Goal: Transaction & Acquisition: Purchase product/service

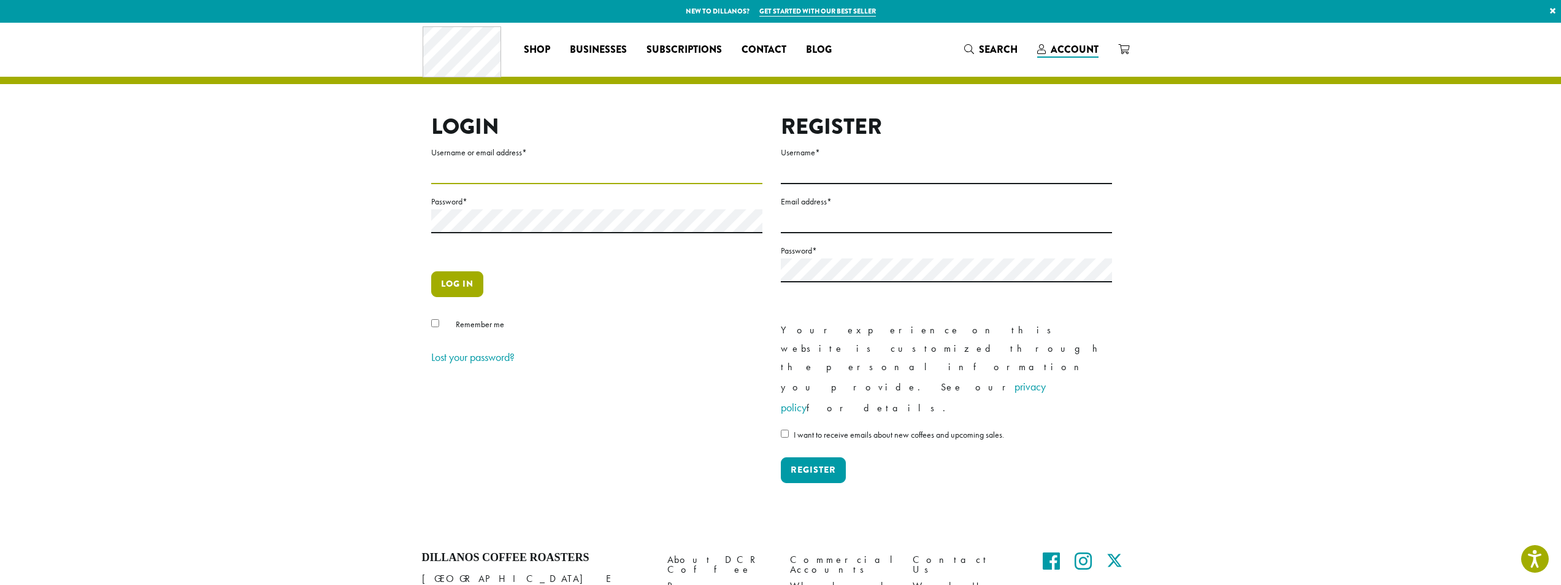
type input "**********"
click at [472, 279] on button "Log in" at bounding box center [457, 284] width 52 height 26
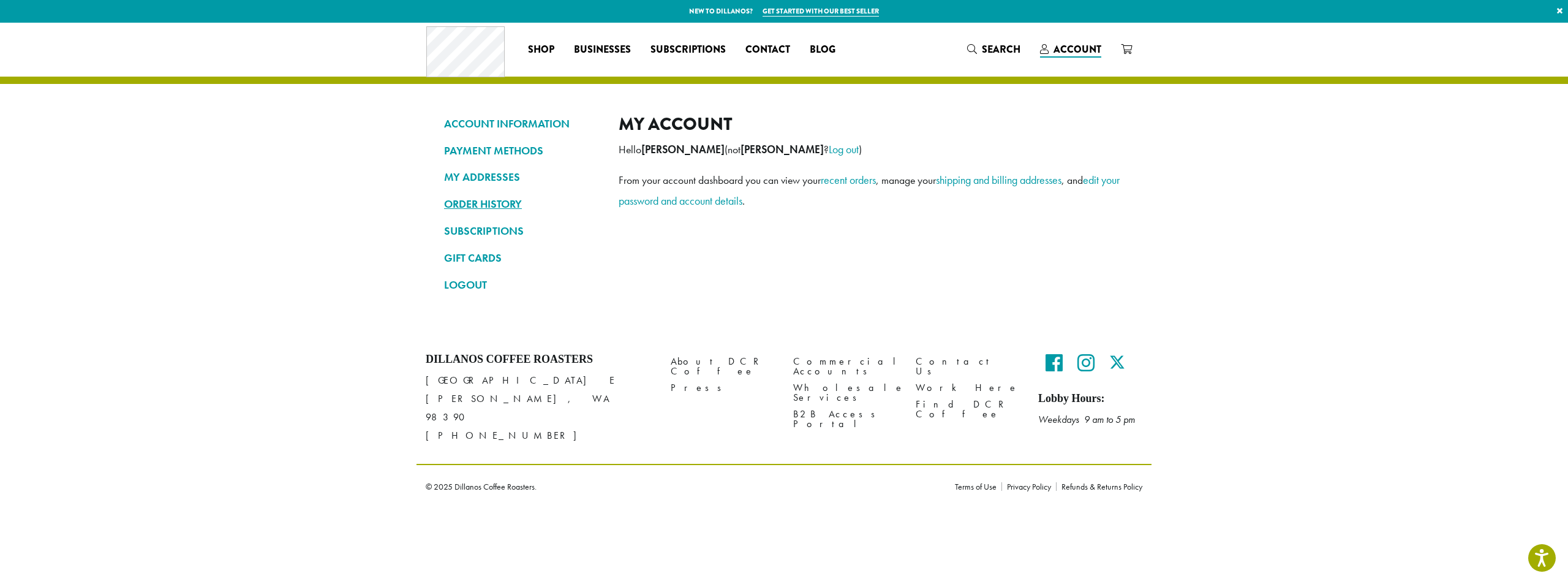
click at [492, 203] on link "ORDER HISTORY" at bounding box center [522, 204] width 156 height 21
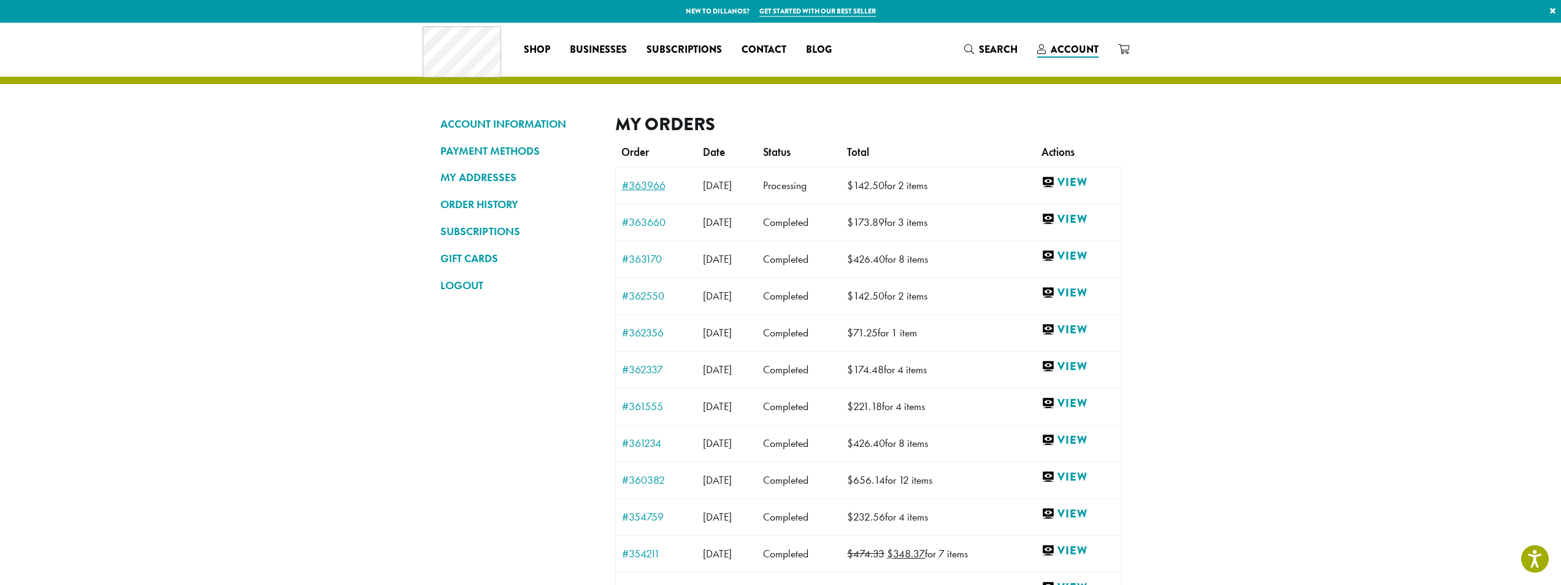
click at [632, 188] on link "#363966" at bounding box center [656, 185] width 69 height 11
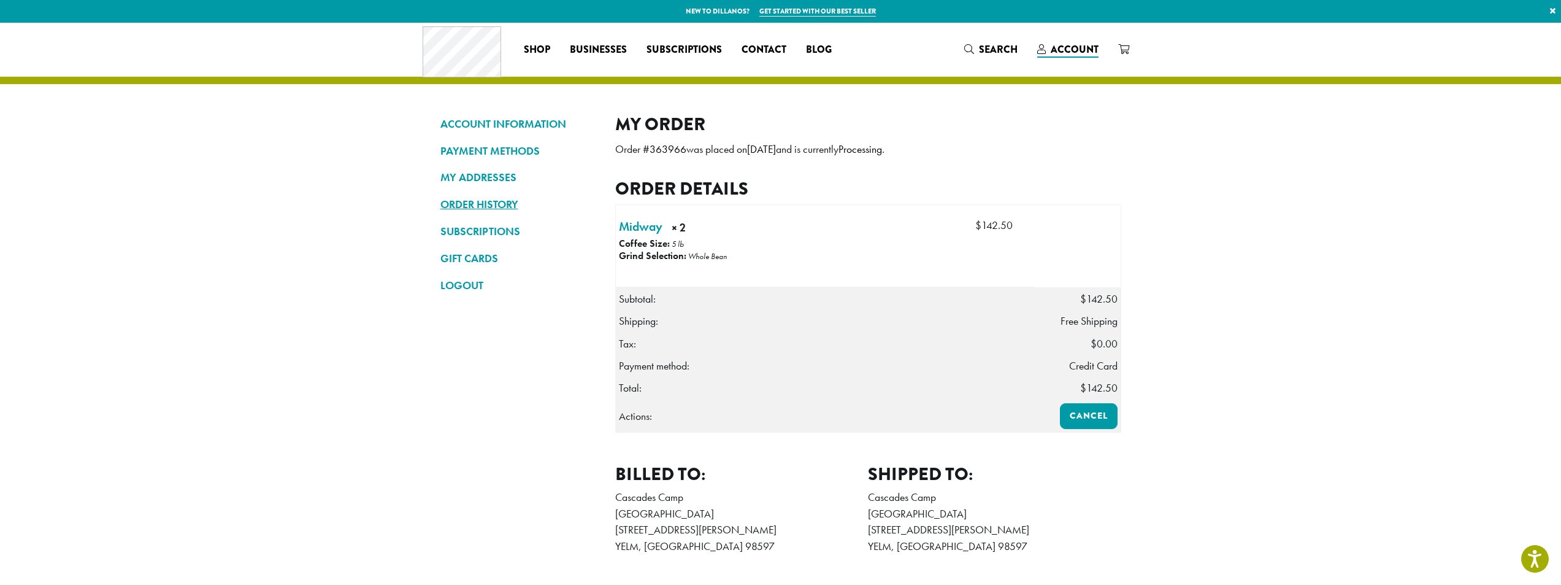
click at [493, 201] on link "ORDER HISTORY" at bounding box center [518, 204] width 156 height 21
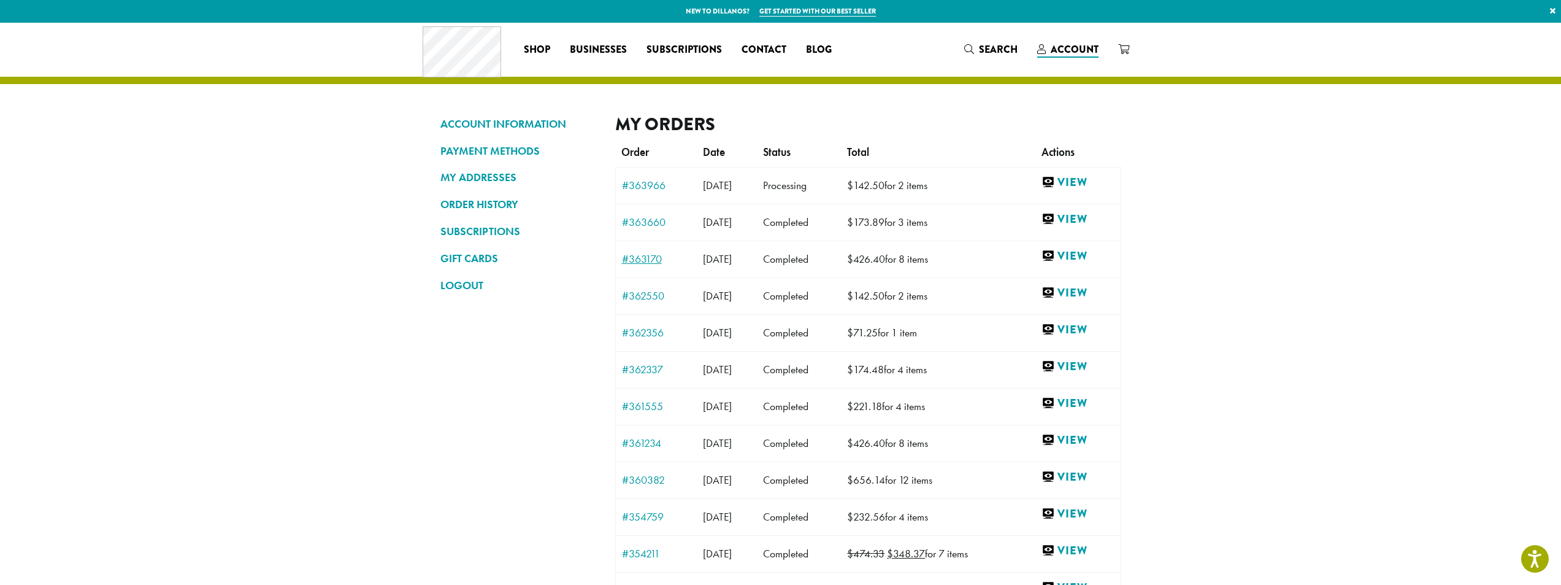
click at [642, 260] on link "#363170" at bounding box center [656, 258] width 69 height 11
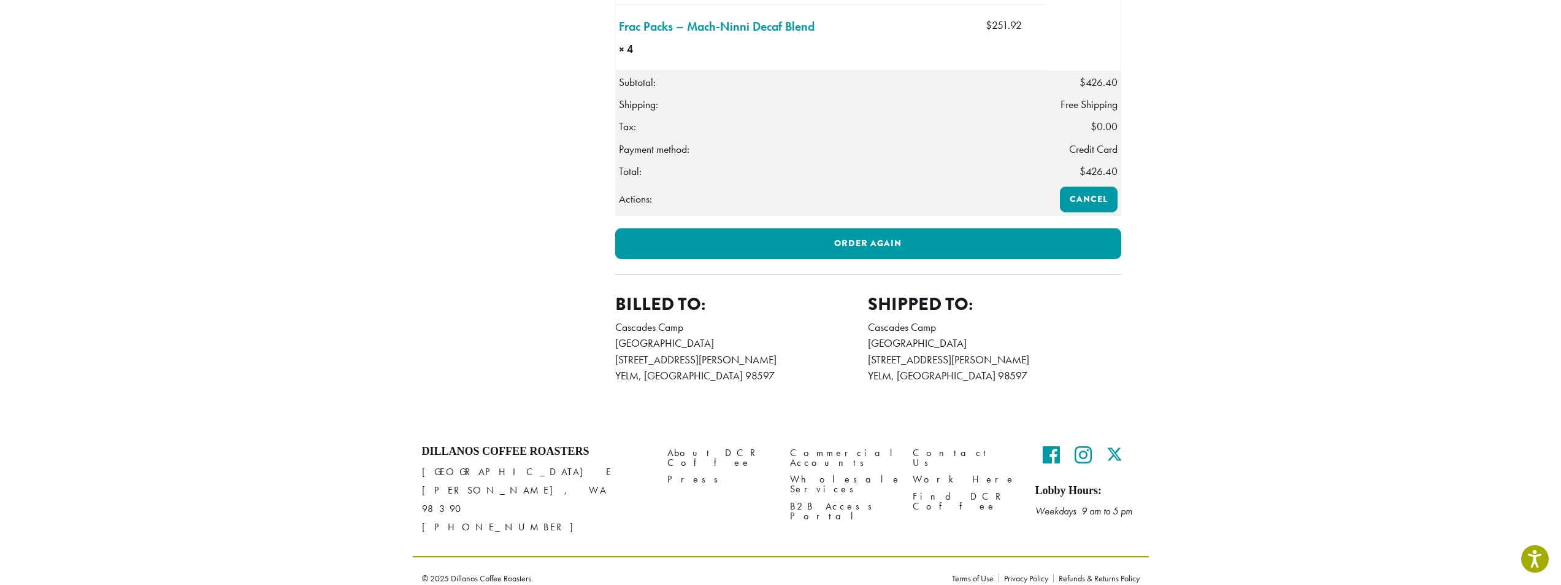
scroll to position [486, 0]
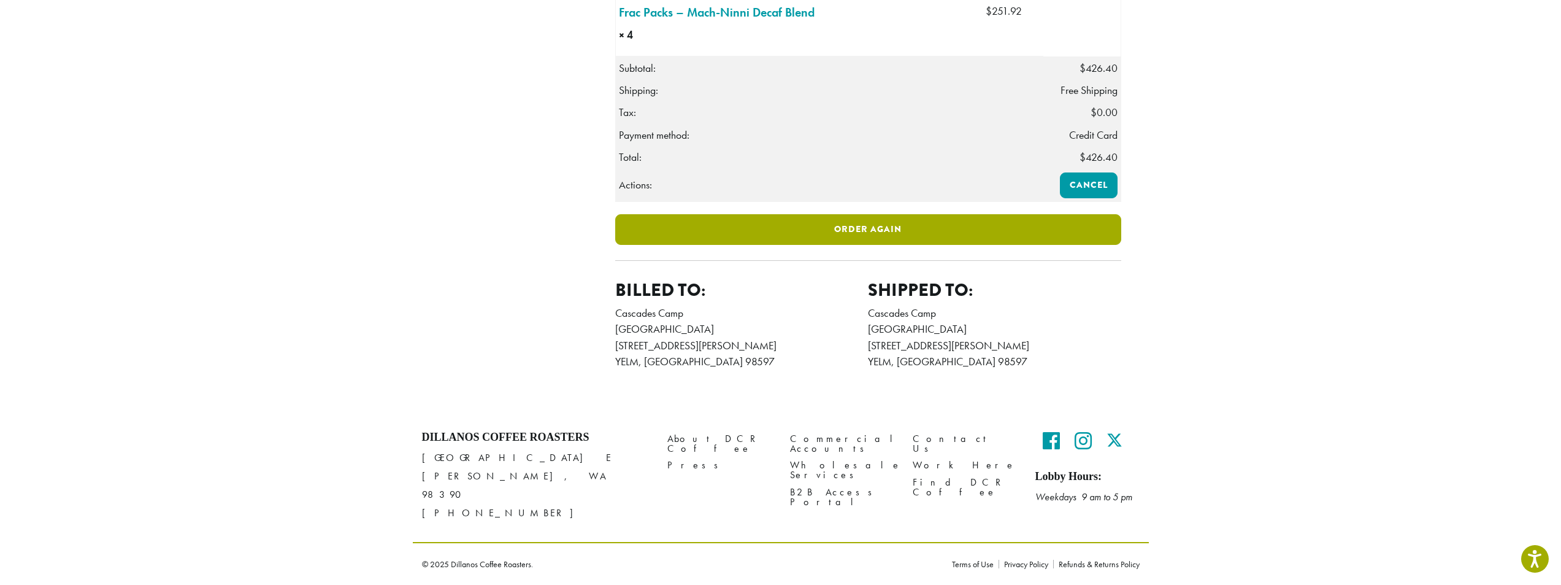
click at [901, 245] on link "Order again" at bounding box center [868, 229] width 506 height 31
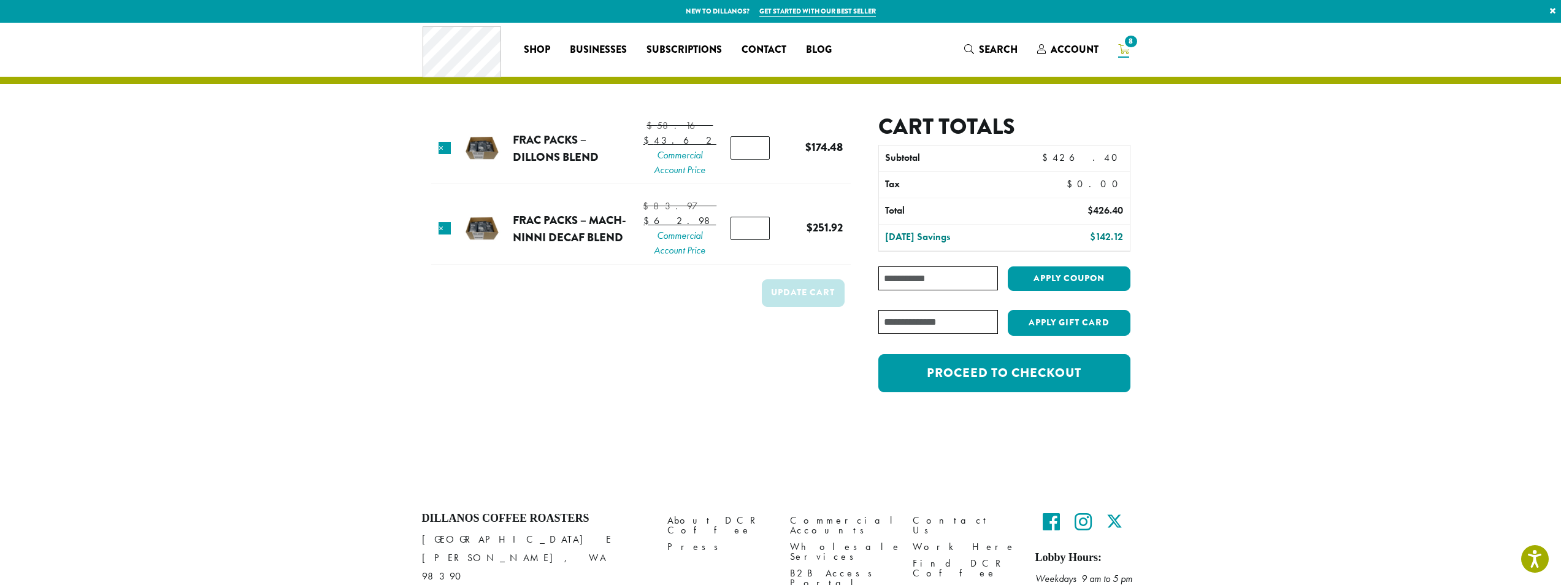
click at [753, 158] on input "*" at bounding box center [750, 147] width 39 height 23
type input "*"
click at [753, 158] on input "*" at bounding box center [750, 147] width 39 height 23
click at [756, 240] on input "*" at bounding box center [750, 228] width 39 height 23
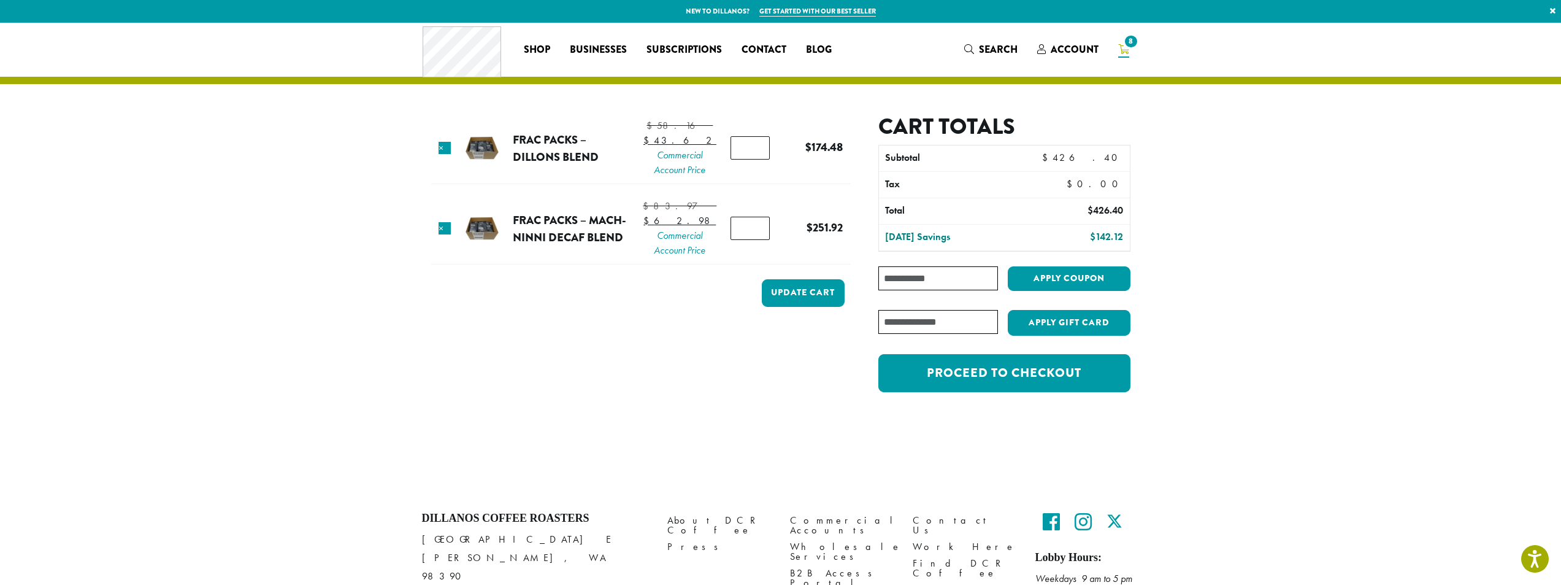
type input "*"
click at [756, 240] on input "*" at bounding box center [750, 228] width 39 height 23
click at [819, 307] on button "Update cart" at bounding box center [803, 293] width 83 height 28
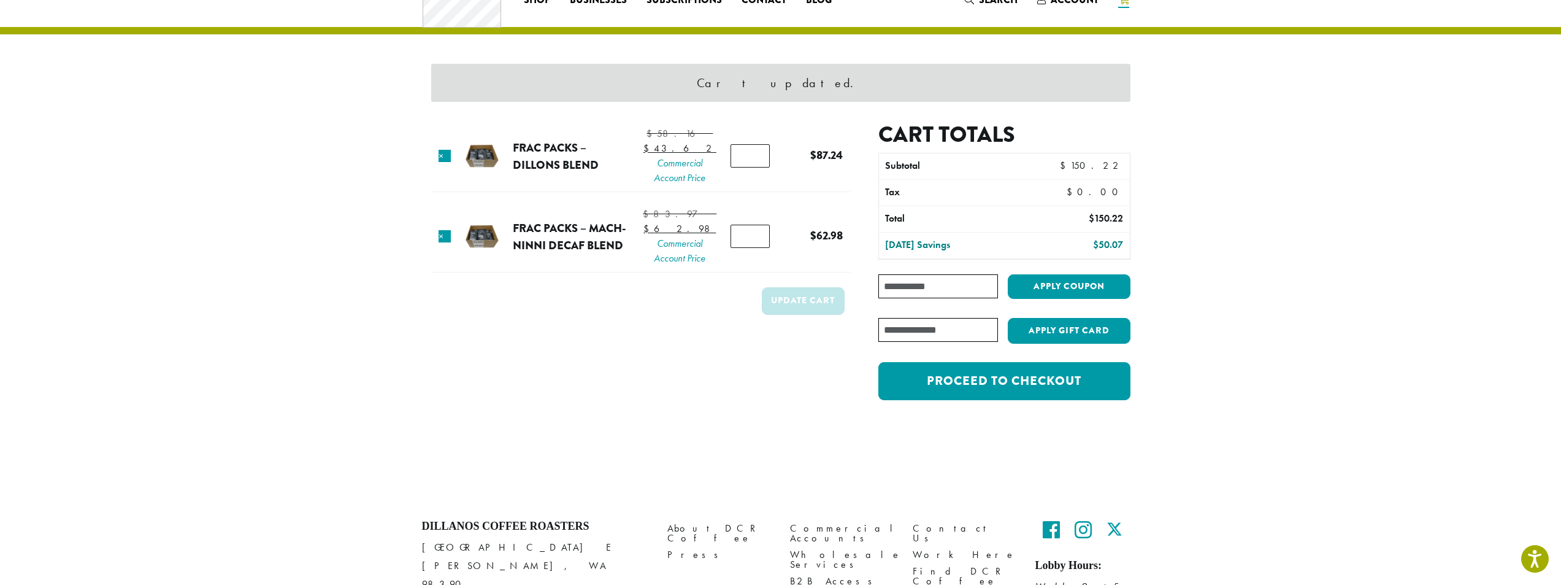
scroll to position [52, 0]
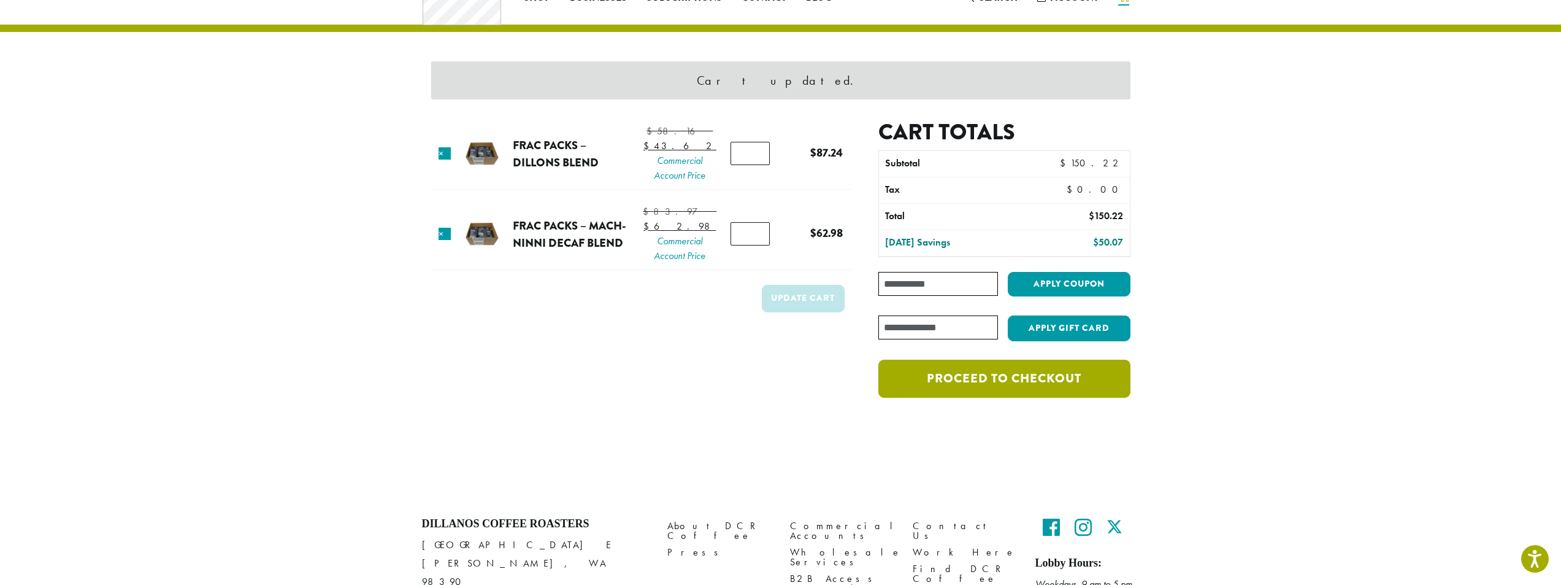
click at [1038, 380] on link "Proceed to checkout" at bounding box center [1004, 378] width 252 height 38
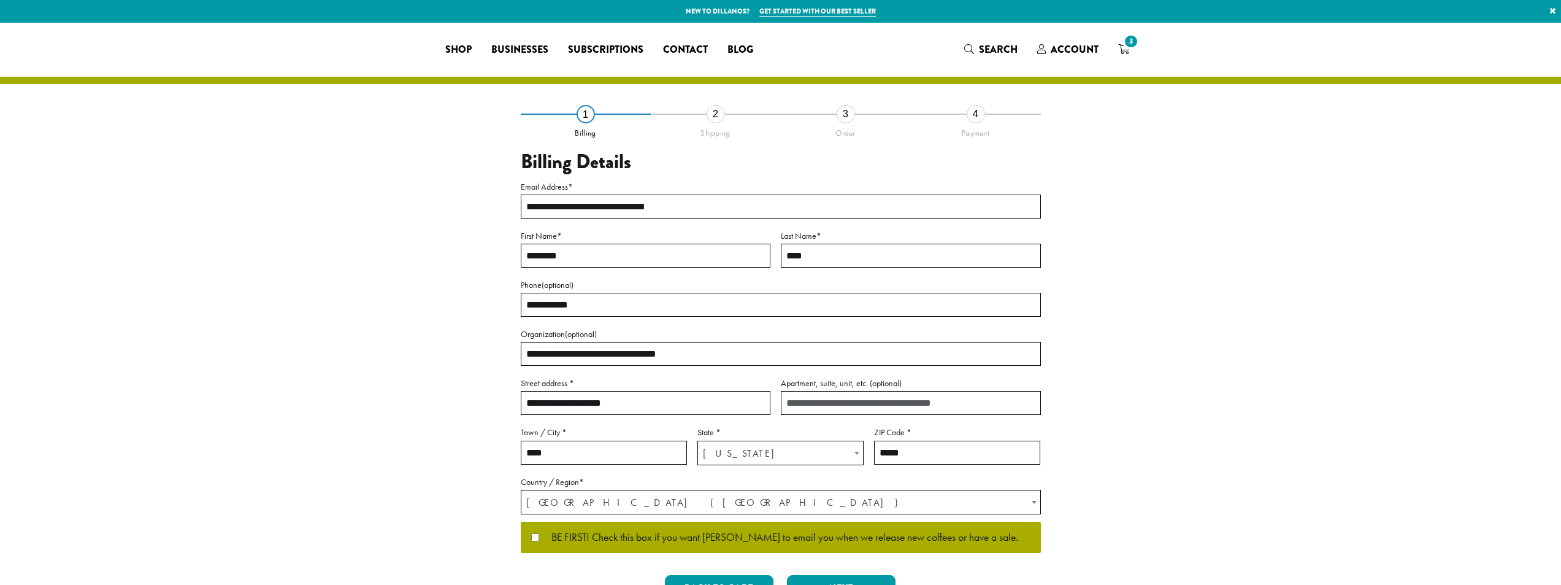
select select "**"
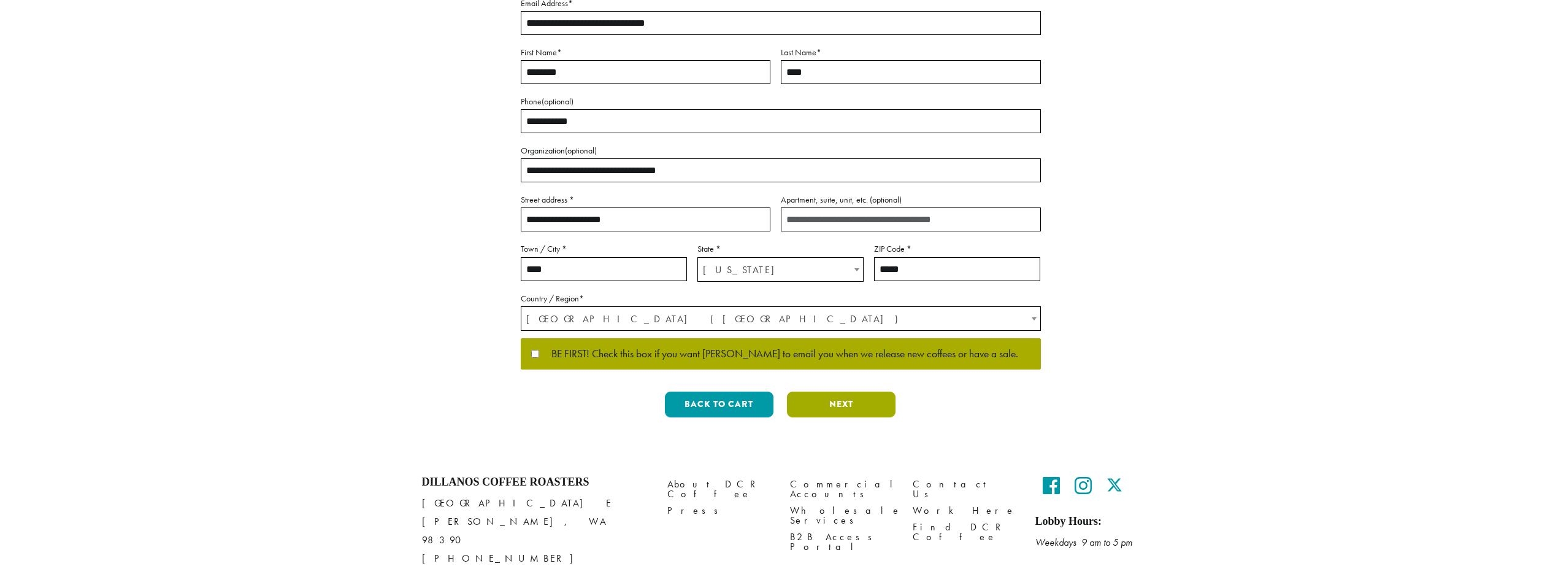
click at [850, 410] on button "Next" at bounding box center [841, 404] width 109 height 26
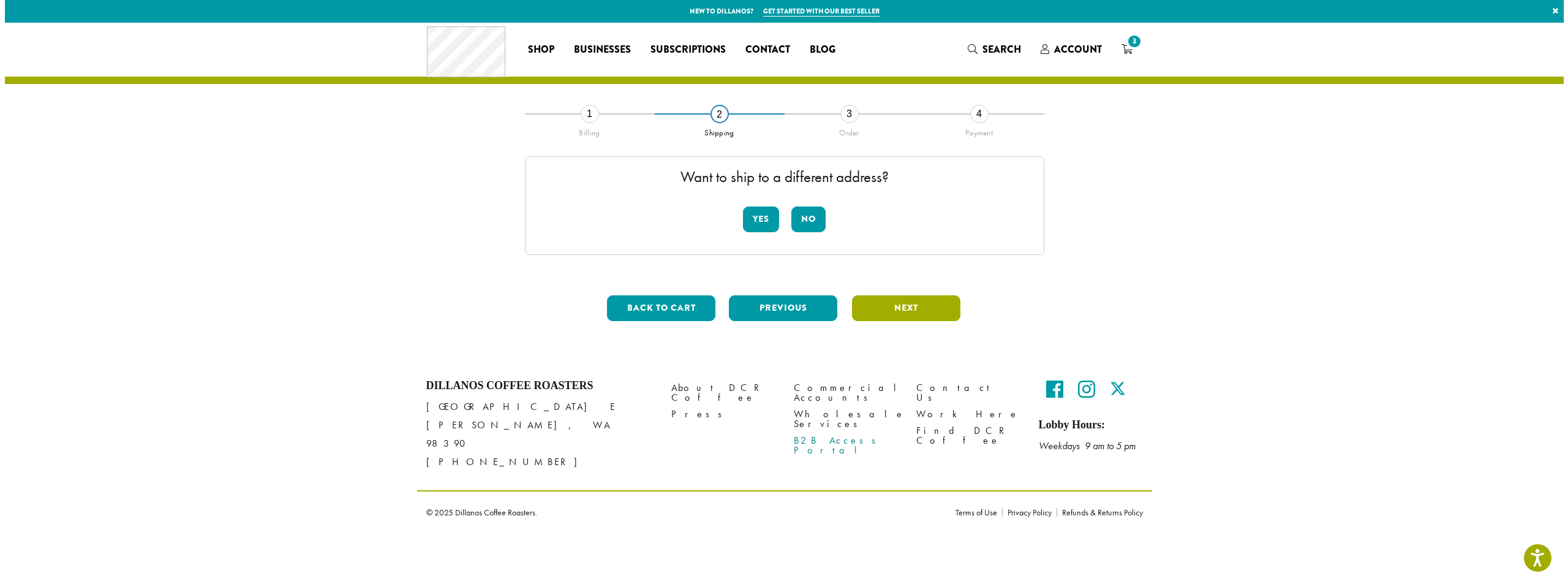
scroll to position [0, 0]
click at [819, 222] on button "No" at bounding box center [809, 220] width 34 height 26
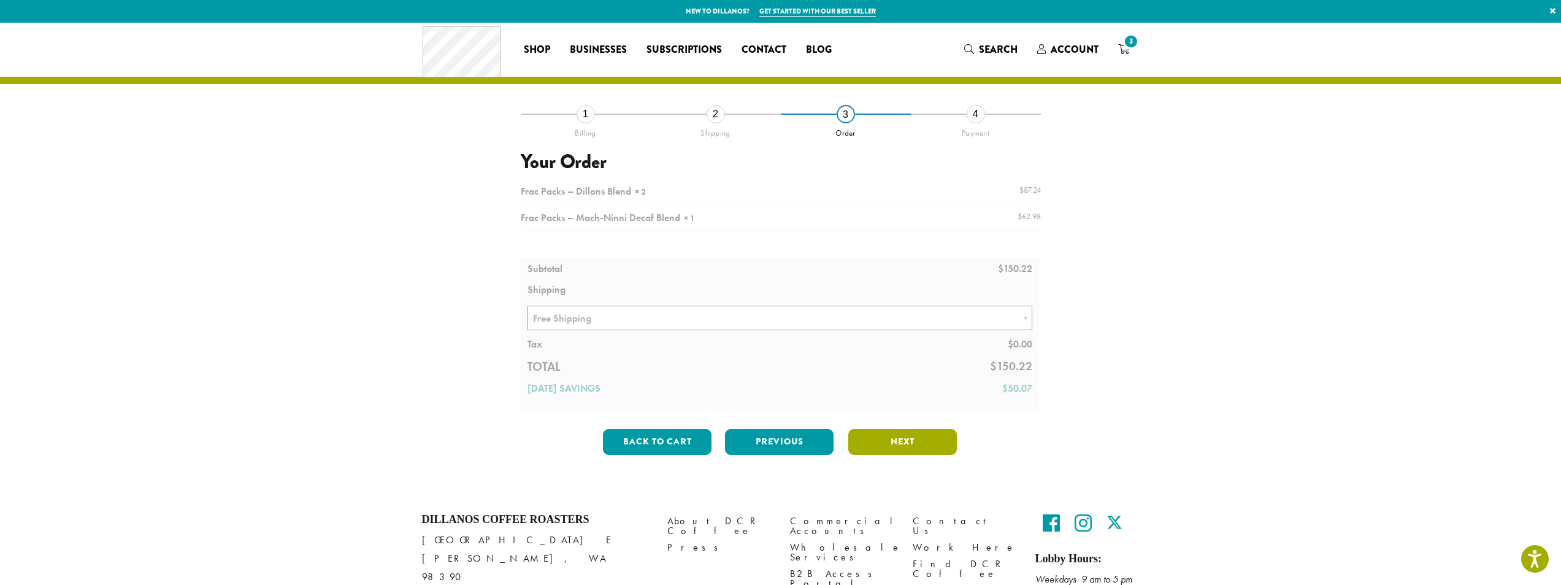
click at [884, 440] on button "Next" at bounding box center [902, 442] width 109 height 26
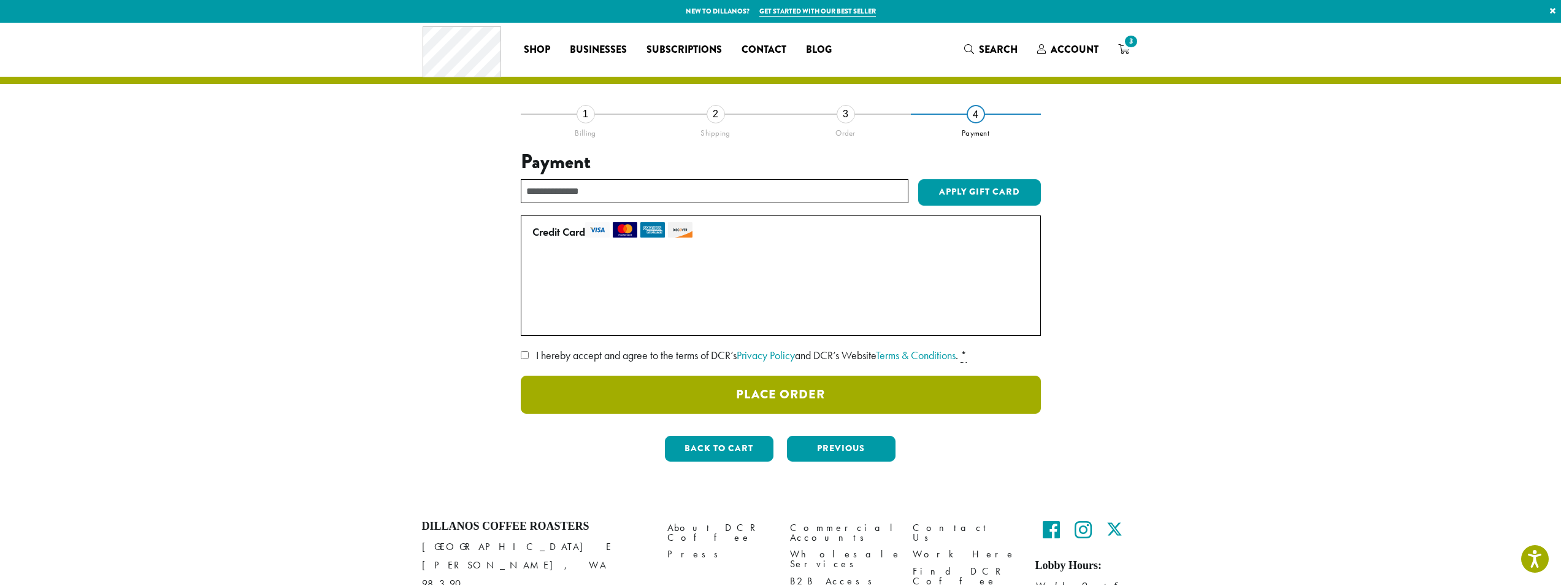
click at [775, 380] on button "Place Order" at bounding box center [781, 394] width 520 height 38
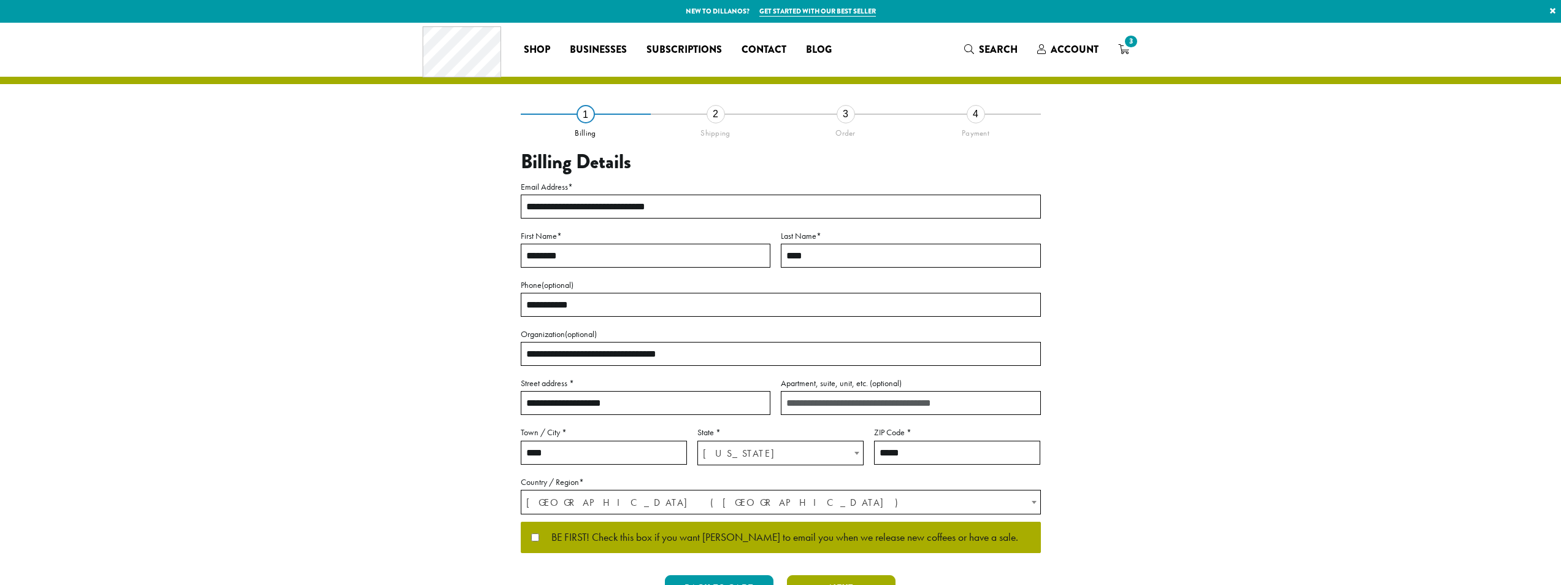
click at [836, 575] on button "Next" at bounding box center [841, 588] width 109 height 26
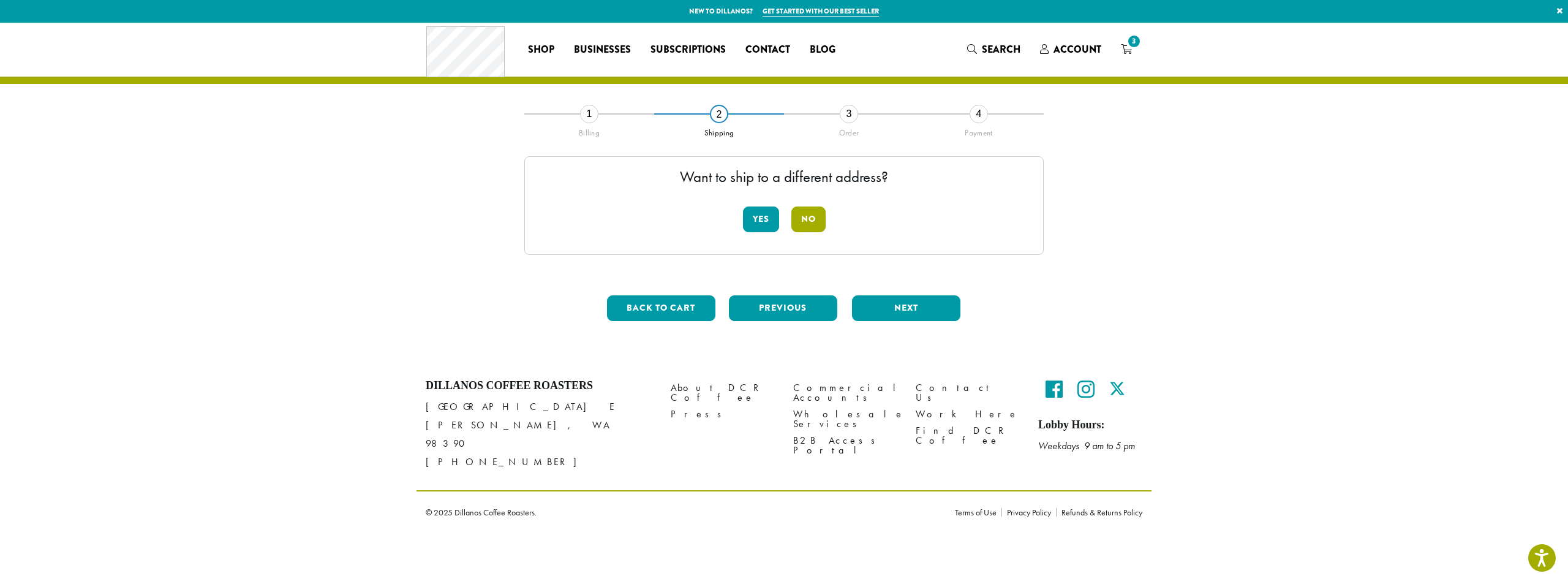
click at [822, 220] on button "No" at bounding box center [809, 220] width 34 height 26
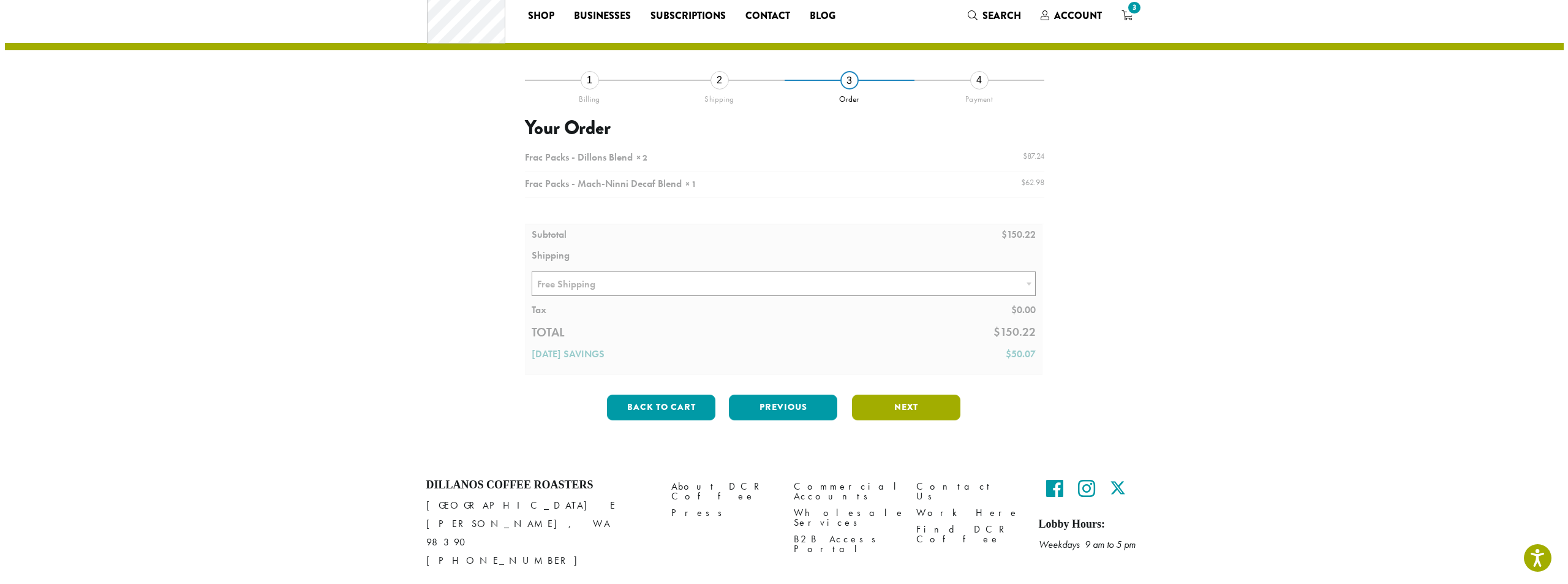
scroll to position [61, 0]
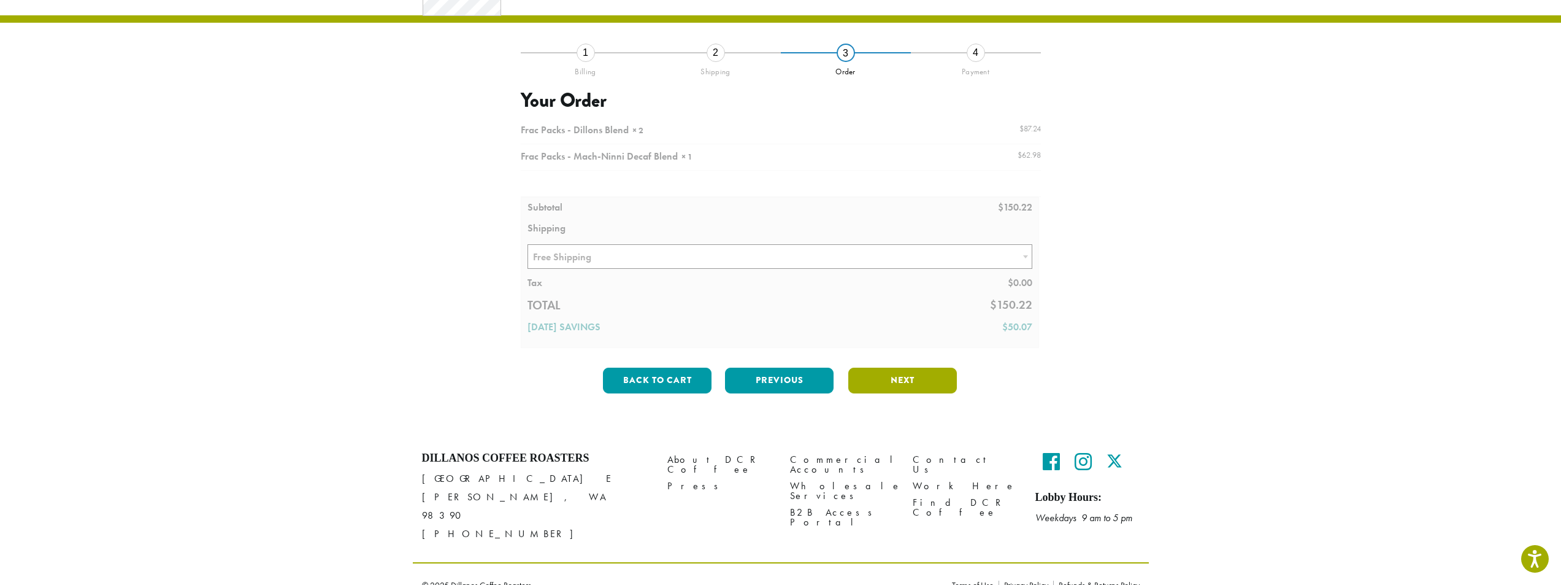
click at [902, 441] on div "Shop All Coffee Drink Ingredients DCR Merchandise Brew & Serve Baked Goods Busi…" at bounding box center [780, 283] width 1561 height 644
click at [902, 383] on button "Next" at bounding box center [902, 380] width 109 height 26
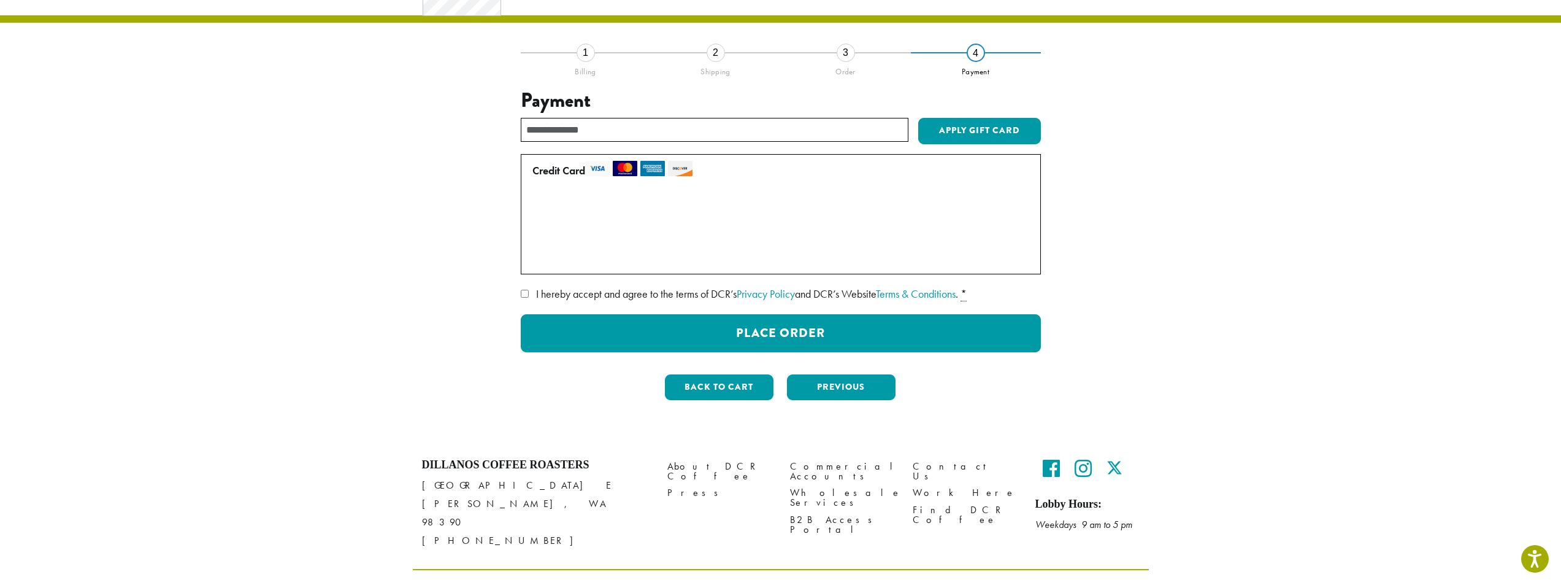
click at [518, 293] on div "**********" at bounding box center [780, 231] width 699 height 358
click at [870, 390] on button "Previous" at bounding box center [841, 387] width 109 height 26
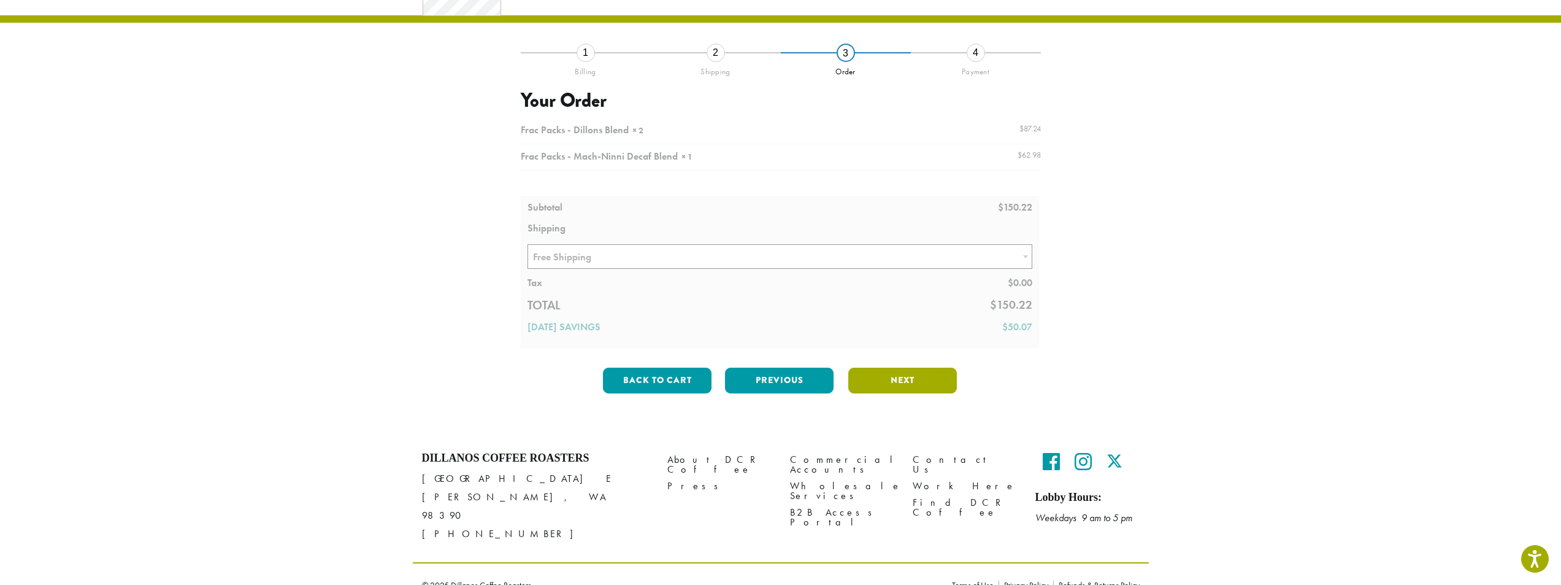
click at [874, 385] on button "Next" at bounding box center [902, 380] width 109 height 26
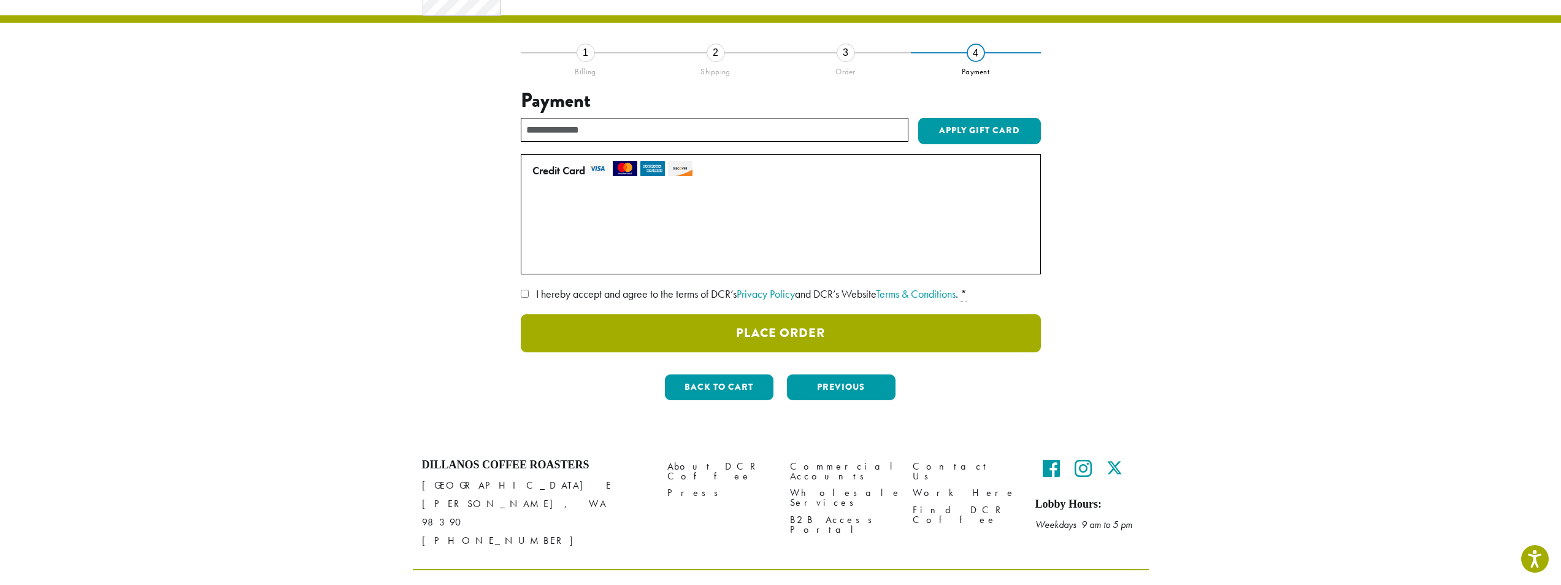
click at [845, 337] on button "Place Order" at bounding box center [781, 333] width 520 height 38
